Goal: Entertainment & Leisure: Consume media (video, audio)

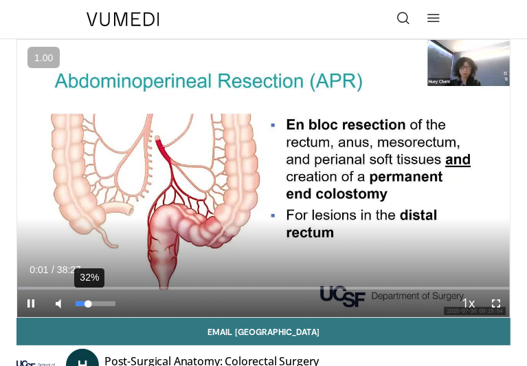
click at [88, 301] on div "32%" at bounding box center [95, 303] width 39 height 5
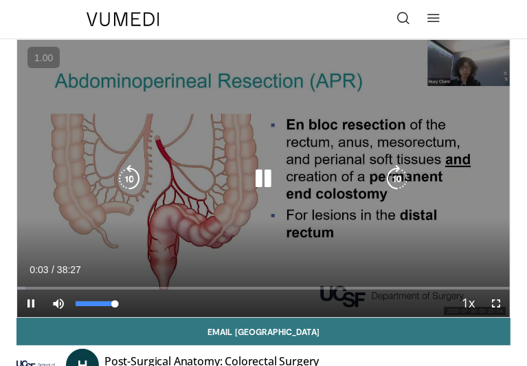
drag, startPoint x: 88, startPoint y: 300, endPoint x: 133, endPoint y: 305, distance: 44.9
click at [133, 305] on div "Mute 100%" at bounding box center [93, 302] width 96 height 27
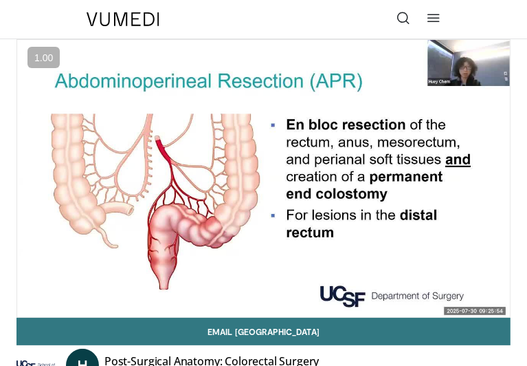
click at [502, 36] on div at bounding box center [263, 39] width 527 height 78
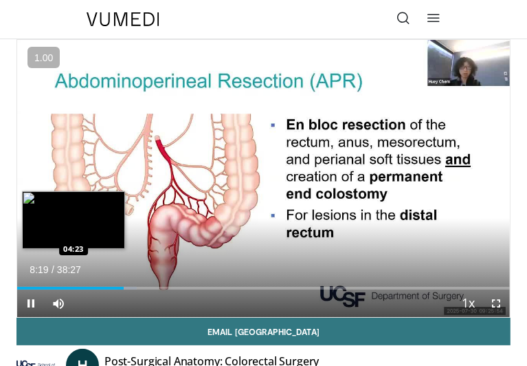
click at [73, 288] on div "08:19" at bounding box center [70, 288] width 107 height 3
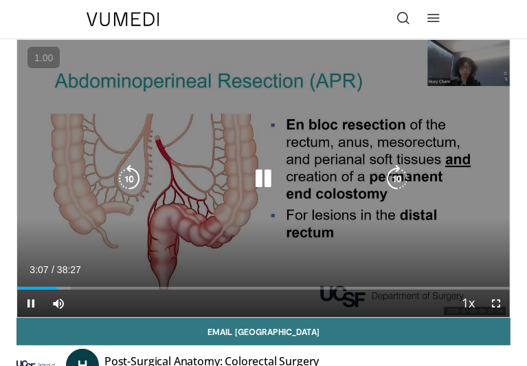
click at [262, 175] on icon "Video Player" at bounding box center [263, 178] width 27 height 27
click at [253, 175] on icon "Video Player" at bounding box center [263, 178] width 27 height 27
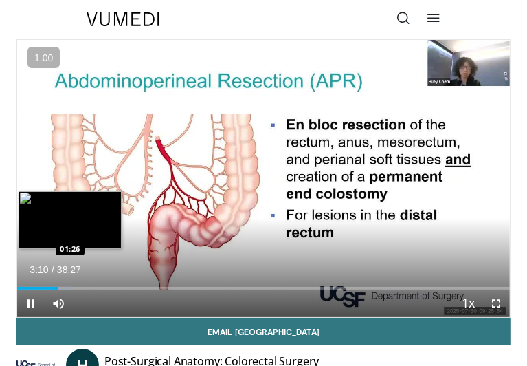
click at [36, 287] on div "Loaded : 10.84% 03:10 01:26" at bounding box center [263, 288] width 493 height 3
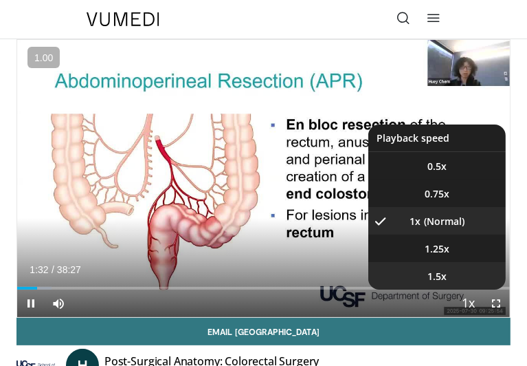
click at [447, 273] on li "1.5x" at bounding box center [436, 275] width 137 height 27
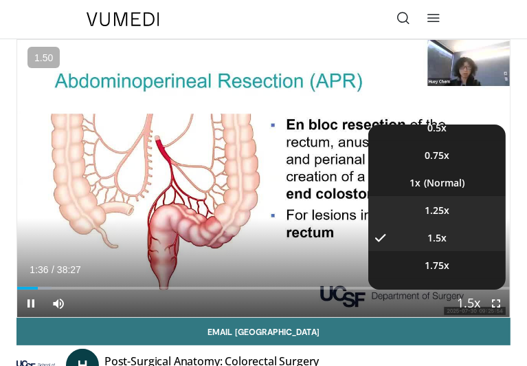
scroll to position [55, 0]
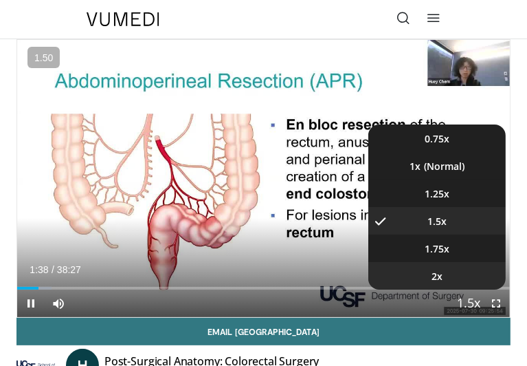
click at [432, 281] on span "2x" at bounding box center [437, 276] width 11 height 14
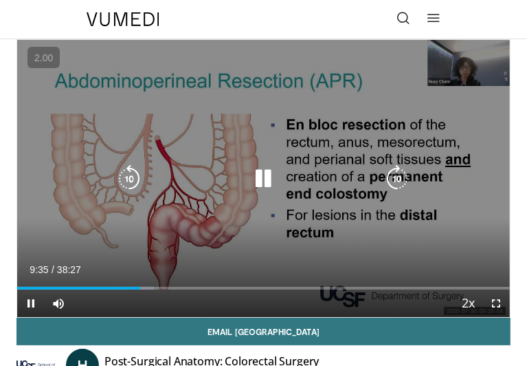
click at [258, 183] on icon "Video Player" at bounding box center [263, 178] width 27 height 27
